Goal: Find specific page/section: Find specific page/section

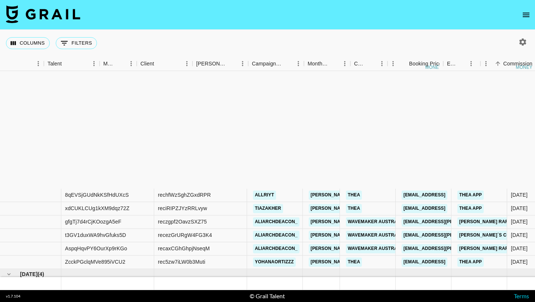
scroll to position [150, 203]
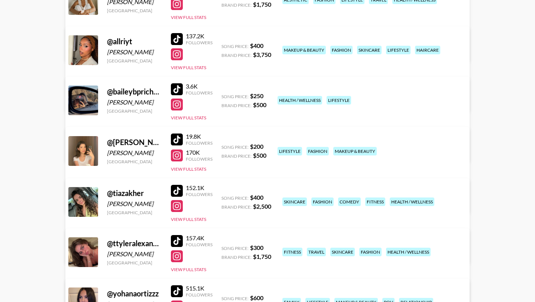
scroll to position [155, 0]
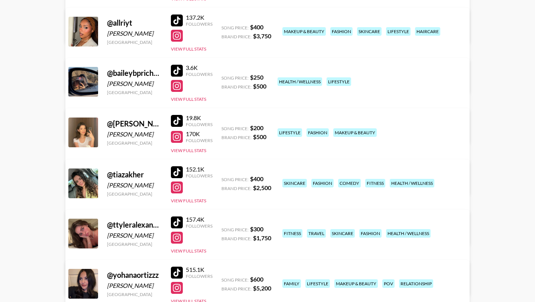
click at [179, 169] on div at bounding box center [177, 172] width 12 height 12
click at [174, 182] on div at bounding box center [177, 187] width 12 height 12
click at [178, 169] on div at bounding box center [177, 172] width 12 height 12
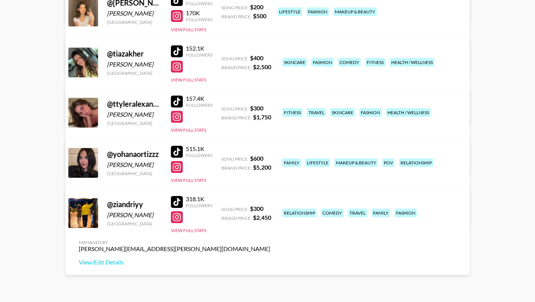
scroll to position [266, 0]
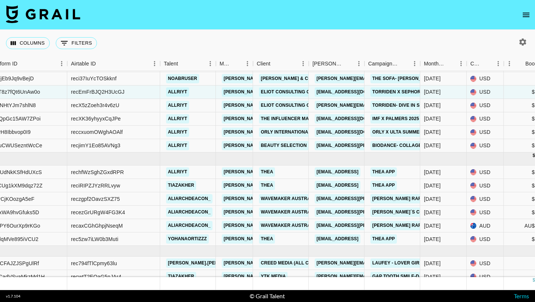
scroll to position [35, 87]
